Goal: Task Accomplishment & Management: Manage account settings

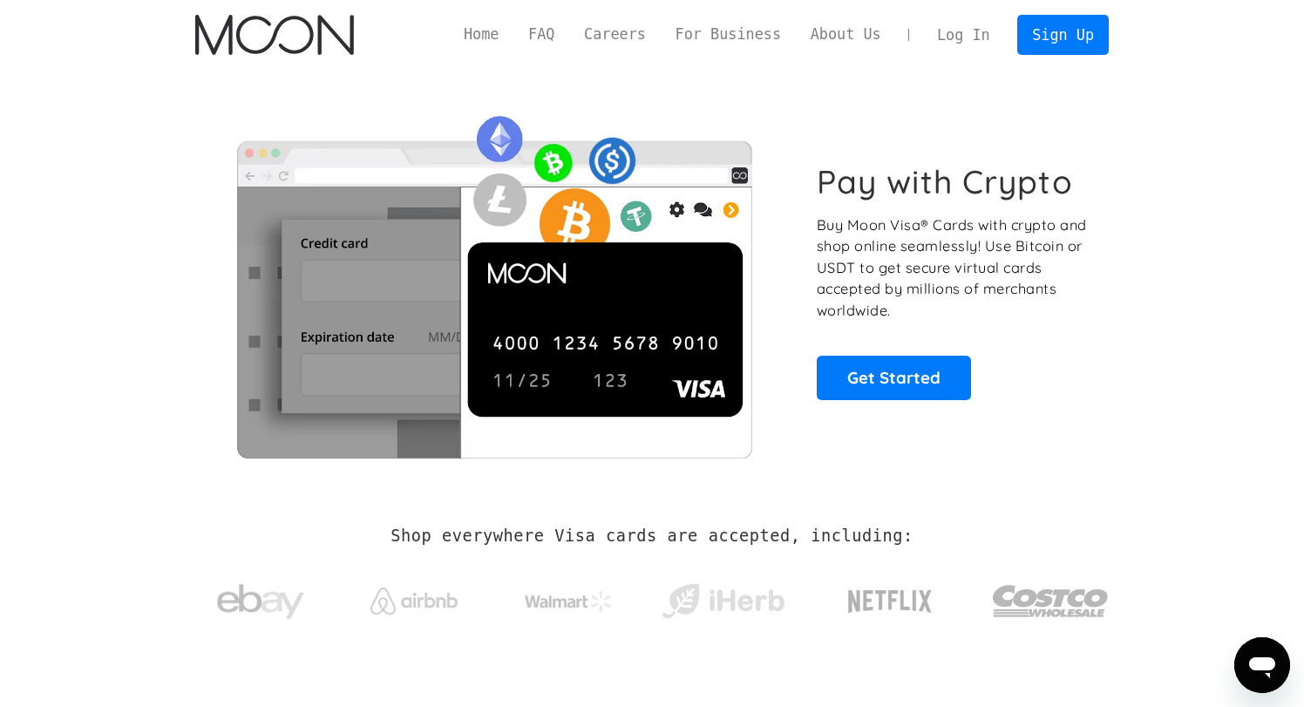
click at [961, 31] on link "Log In" at bounding box center [963, 35] width 82 height 38
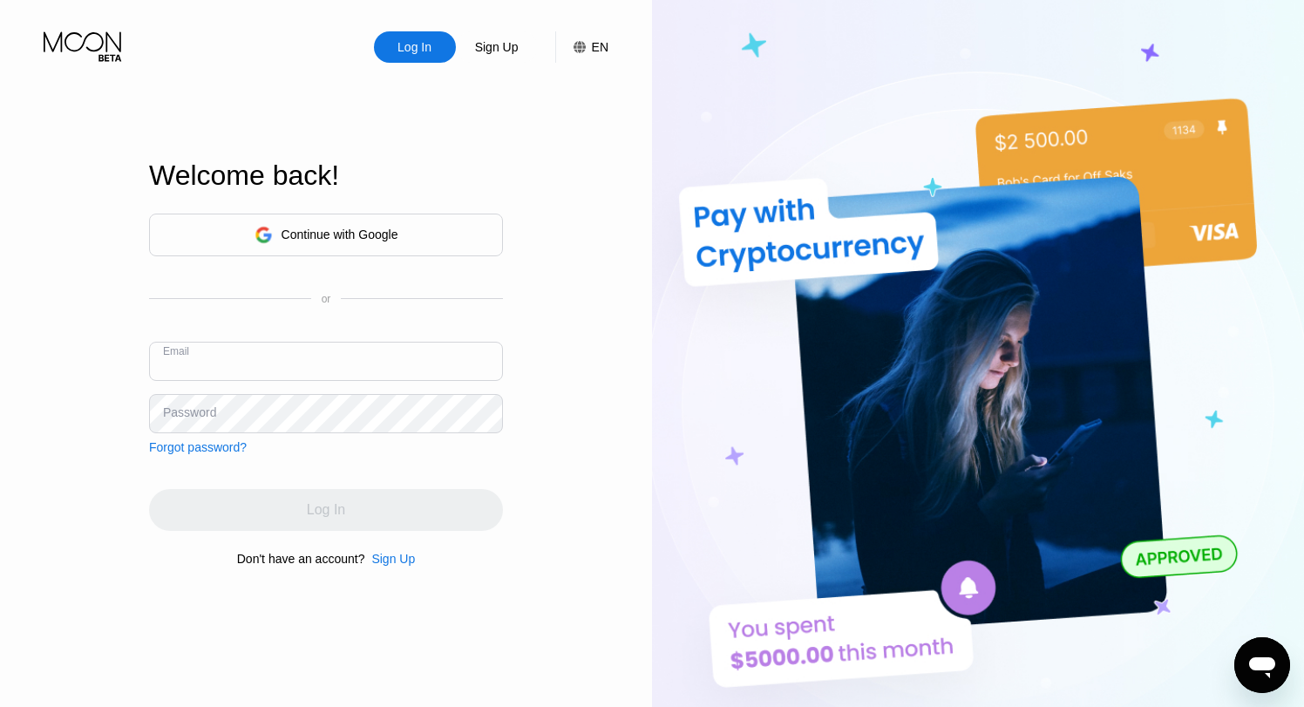
click at [412, 234] on div "Continue with Google" at bounding box center [326, 235] width 354 height 43
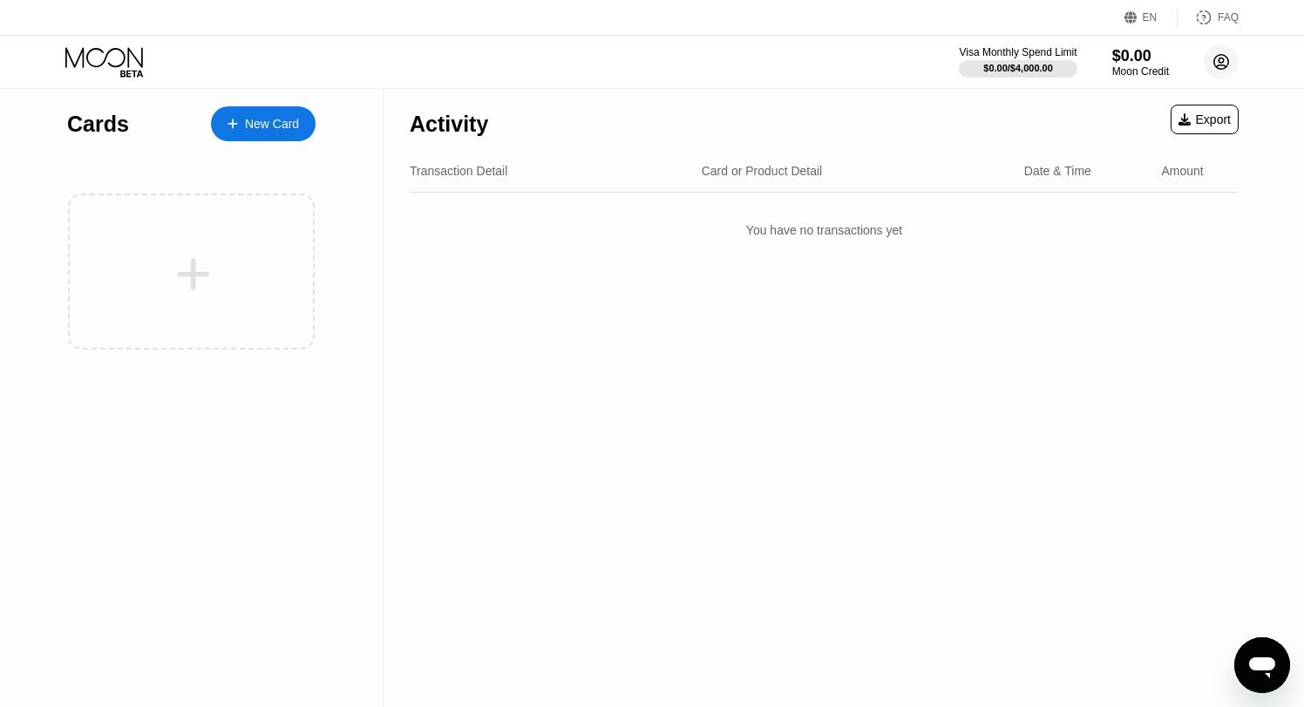
click at [1233, 62] on circle at bounding box center [1220, 61] width 35 height 35
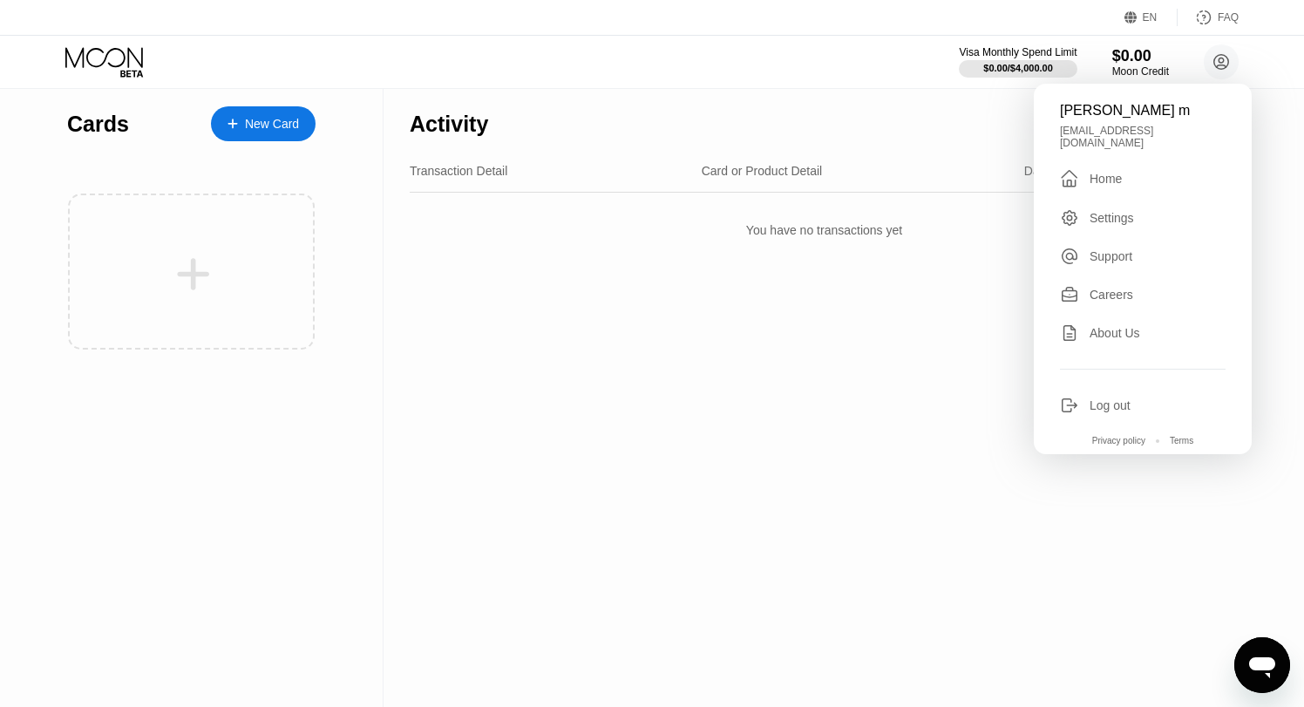
click at [1121, 398] on div "Log out" at bounding box center [1109, 405] width 41 height 14
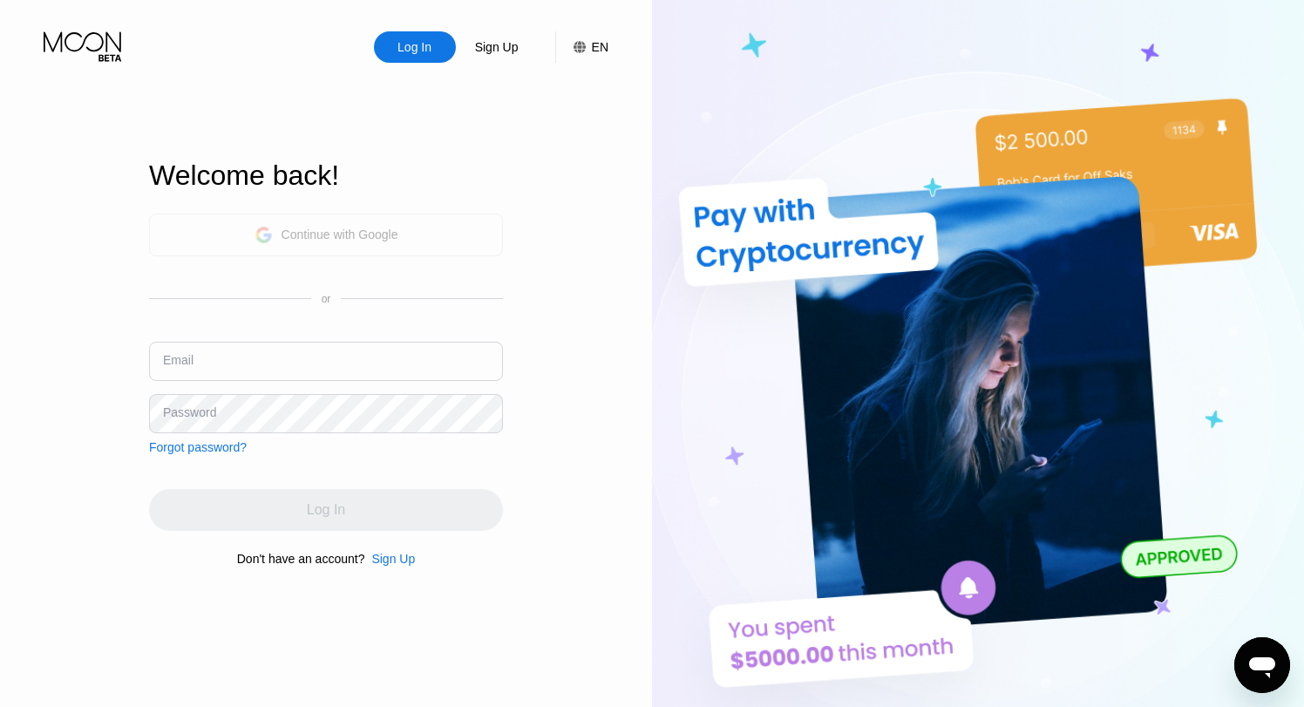
click at [391, 246] on div "Continue with Google" at bounding box center [326, 234] width 144 height 27
